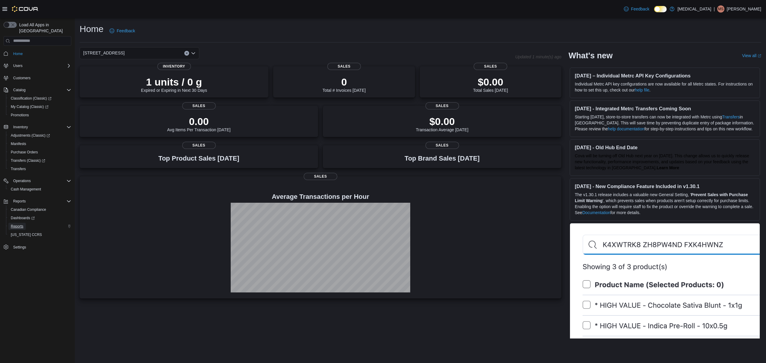
click at [22, 224] on span "Reports" at bounding box center [17, 226] width 13 height 5
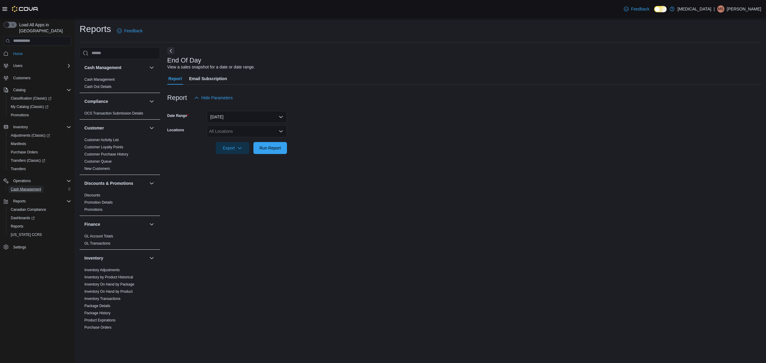
click at [29, 187] on span "Cash Management" at bounding box center [26, 189] width 30 height 5
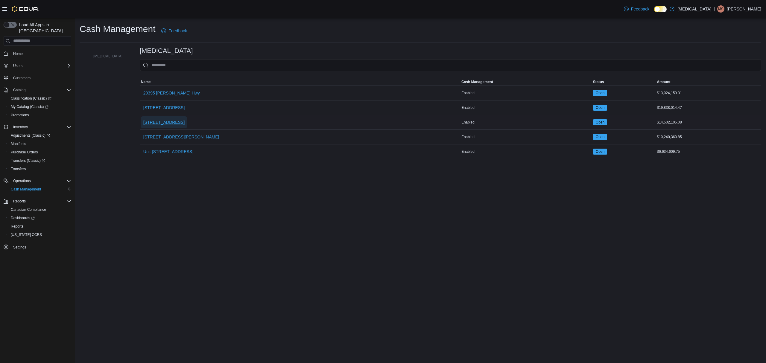
click at [143, 123] on span "[STREET_ADDRESS]" at bounding box center [163, 122] width 41 height 6
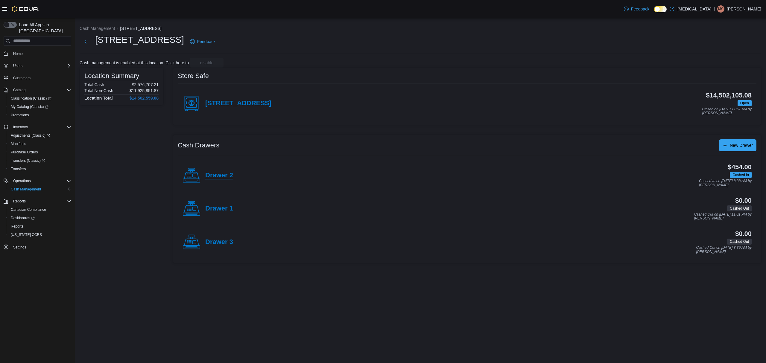
click at [218, 177] on h4 "Drawer 2" at bounding box center [219, 176] width 28 height 8
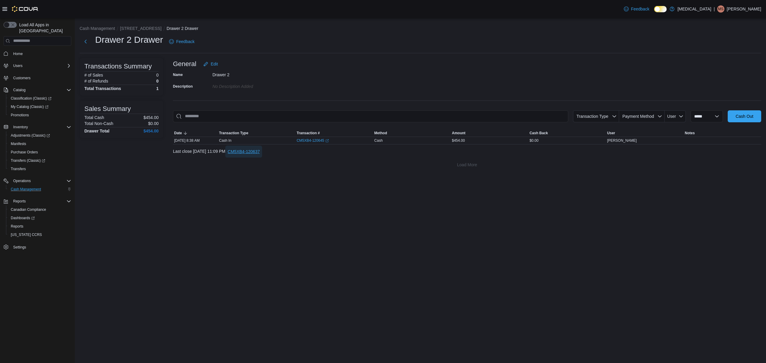
click at [260, 151] on span "CM5XB4-120637" at bounding box center [244, 152] width 32 height 6
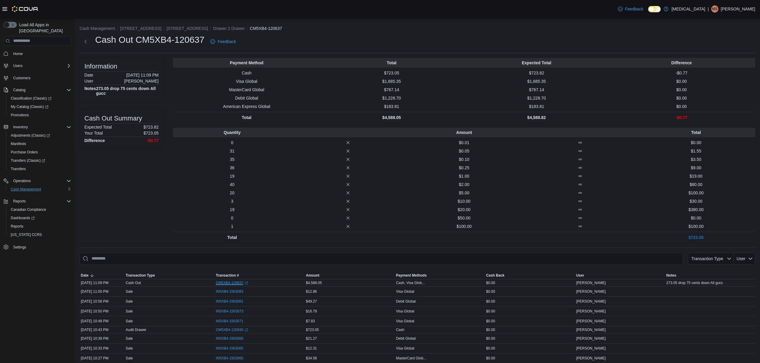
click at [230, 282] on link "CM5XB4-120637 (opens in a new tab or window)" at bounding box center [232, 283] width 32 height 5
click at [12, 224] on span "Reports" at bounding box center [17, 226] width 13 height 5
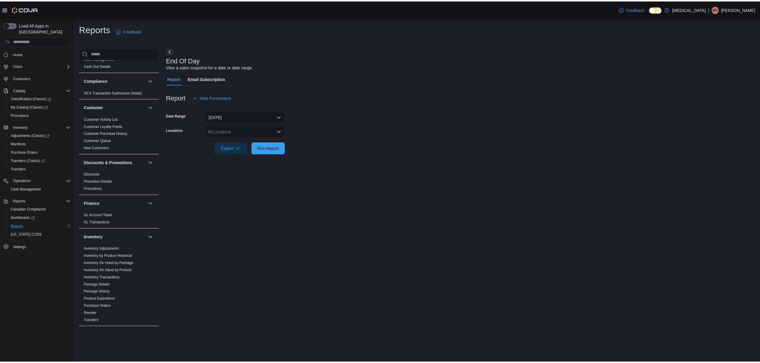
scroll to position [19, 0]
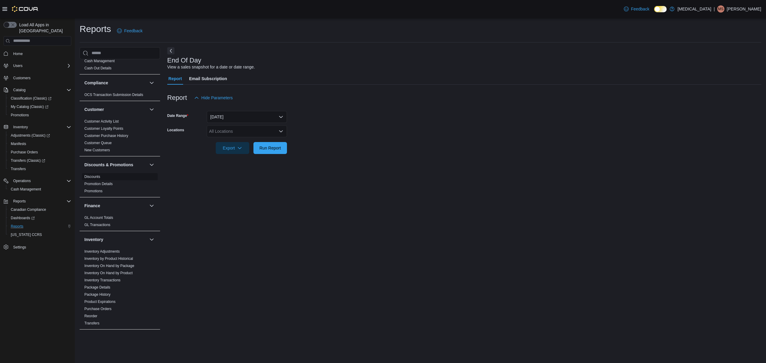
click at [97, 177] on link "Discounts" at bounding box center [92, 177] width 16 height 4
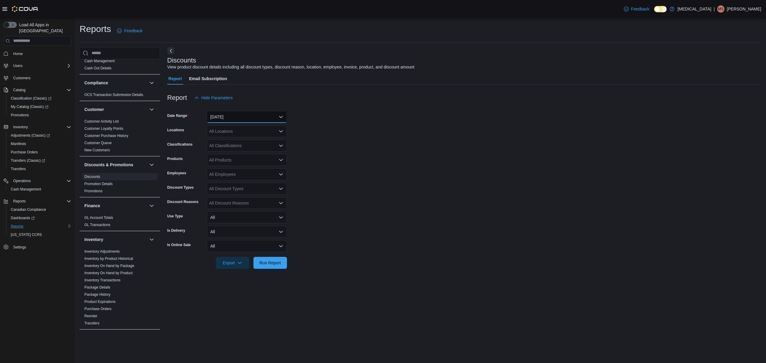
click at [230, 117] on button "[DATE]" at bounding box center [247, 117] width 80 height 12
click at [355, 161] on form "Date Range [DATE] Locations All Locations Classifications All Classifications P…" at bounding box center [464, 186] width 594 height 165
click at [244, 133] on div "All Locations" at bounding box center [247, 131] width 80 height 12
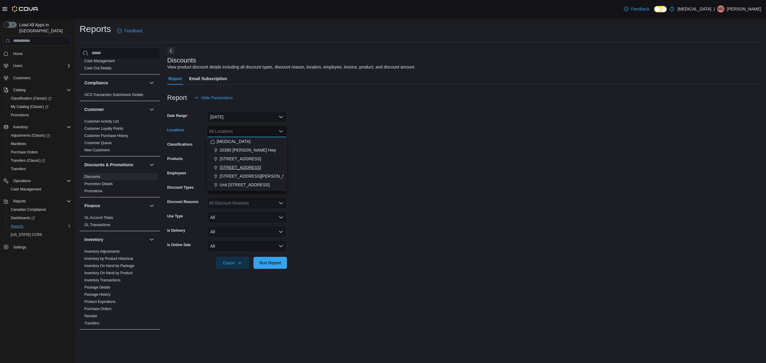
click at [234, 165] on span "[STREET_ADDRESS]" at bounding box center [240, 168] width 41 height 6
click at [395, 178] on form "Date Range [DATE] Locations [STREET_ADDRESS] Classifications All Classification…" at bounding box center [464, 186] width 594 height 165
click at [275, 263] on span "Run Report" at bounding box center [270, 263] width 22 height 6
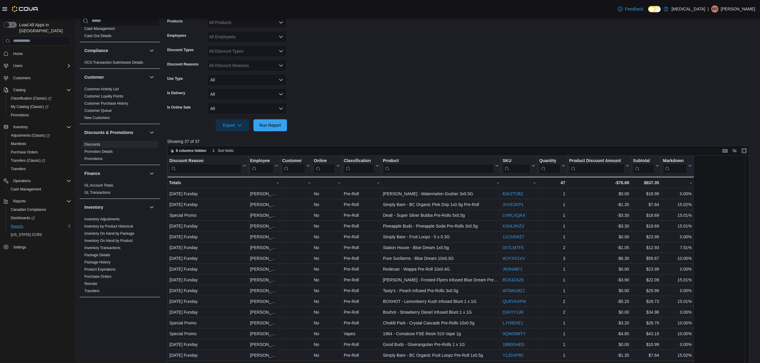
scroll to position [136, 0]
click at [242, 57] on div "All Discount Types" at bounding box center [247, 53] width 80 height 12
click at [235, 74] on span "Manual" at bounding box center [246, 72] width 73 height 6
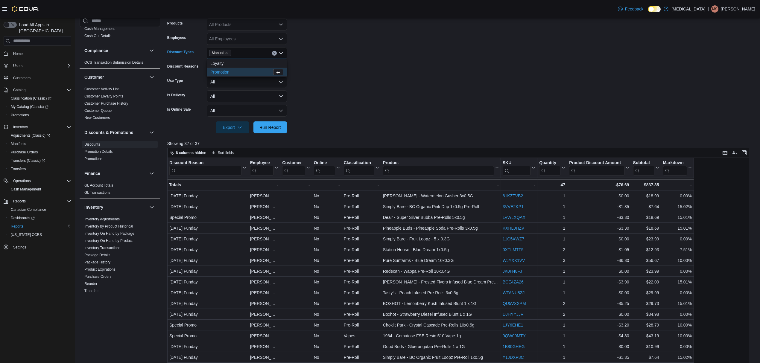
click at [286, 133] on div at bounding box center [461, 136] width 588 height 7
click at [280, 130] on span "Run Report" at bounding box center [270, 127] width 26 height 12
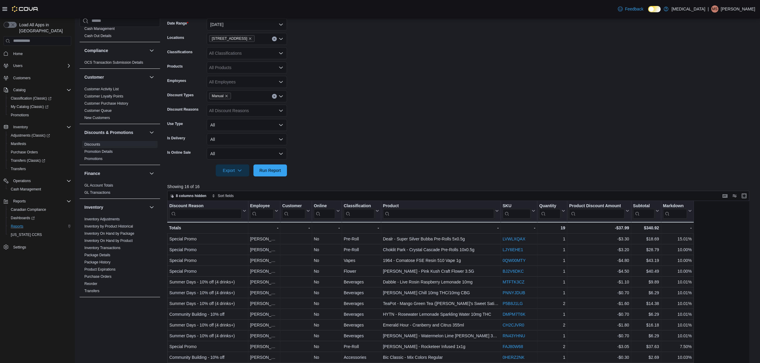
scroll to position [96, 0]
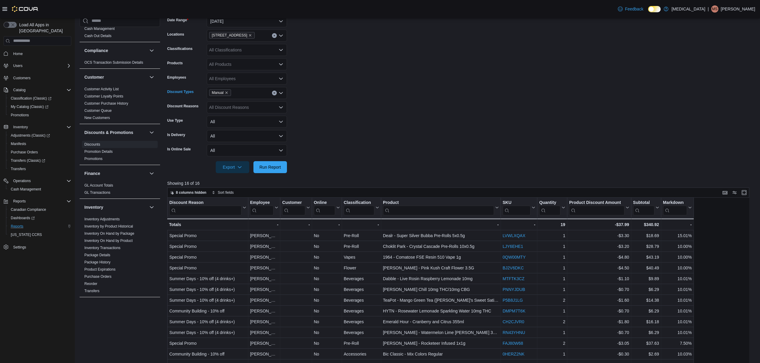
click at [274, 93] on icon "Clear input" at bounding box center [273, 92] width 1 height 1
click at [232, 119] on span "Promotion" at bounding box center [246, 121] width 73 height 6
click at [352, 119] on form "Date Range [DATE] Locations [STREET_ADDRESS] Classifications All Classification…" at bounding box center [461, 90] width 588 height 165
click at [275, 161] on span "Run Report" at bounding box center [270, 167] width 26 height 12
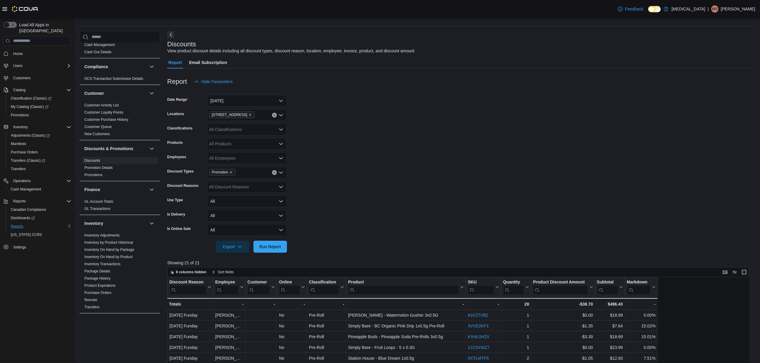
scroll to position [16, 0]
click at [232, 170] on span "Promotion" at bounding box center [222, 173] width 21 height 6
click at [232, 171] on icon "Remove Promotion from selection in this group" at bounding box center [231, 173] width 4 height 4
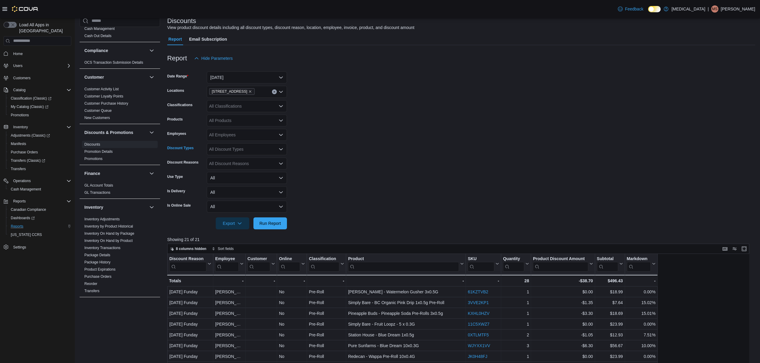
scroll to position [96, 0]
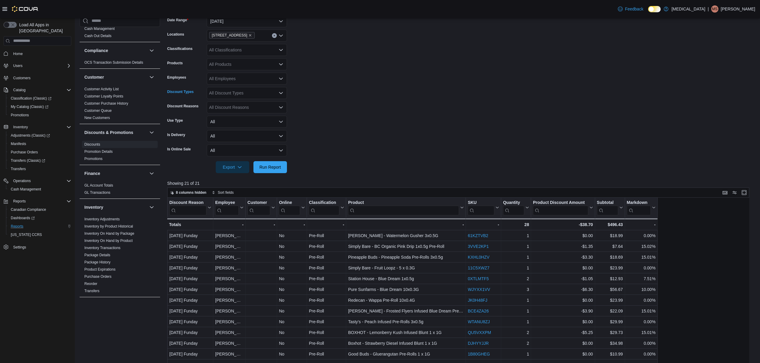
click at [339, 165] on form "Date Range [DATE] Locations [STREET_ADDRESS] Classifications All Classification…" at bounding box center [461, 90] width 588 height 165
click at [278, 164] on span "Run Report" at bounding box center [270, 167] width 26 height 12
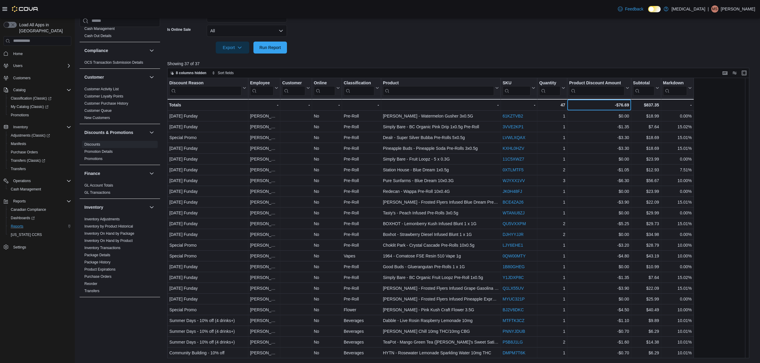
click at [620, 104] on div "-$76.69" at bounding box center [599, 104] width 60 height 7
drag, startPoint x: 621, startPoint y: 104, endPoint x: 529, endPoint y: 63, distance: 101.1
click at [529, 63] on p "Showing 37 of 37" at bounding box center [461, 64] width 588 height 6
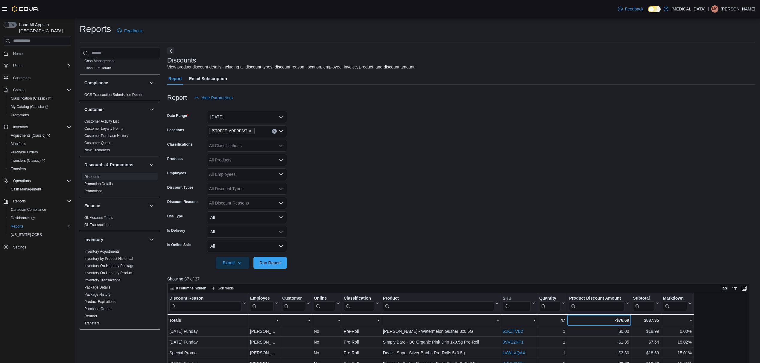
click at [623, 318] on div "-$76.69" at bounding box center [599, 320] width 60 height 7
copy div "76.69"
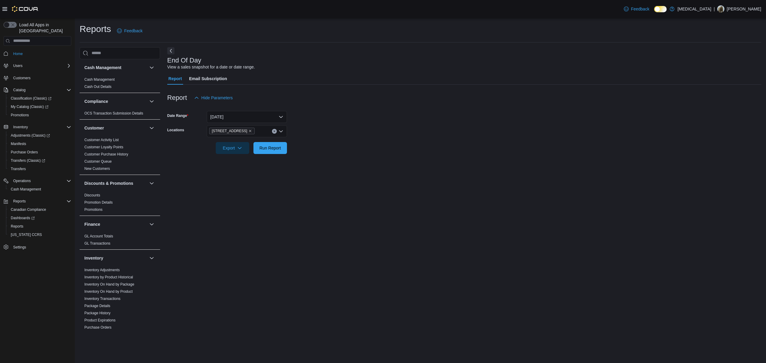
scroll to position [298, 0]
